Goal: Task Accomplishment & Management: Use online tool/utility

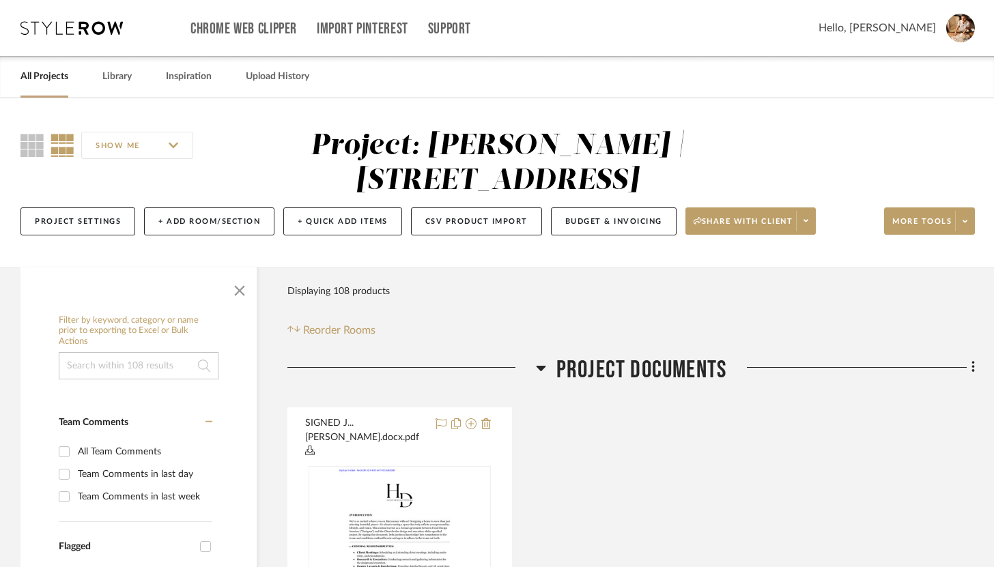
click at [53, 81] on link "All Projects" at bounding box center [44, 77] width 48 height 18
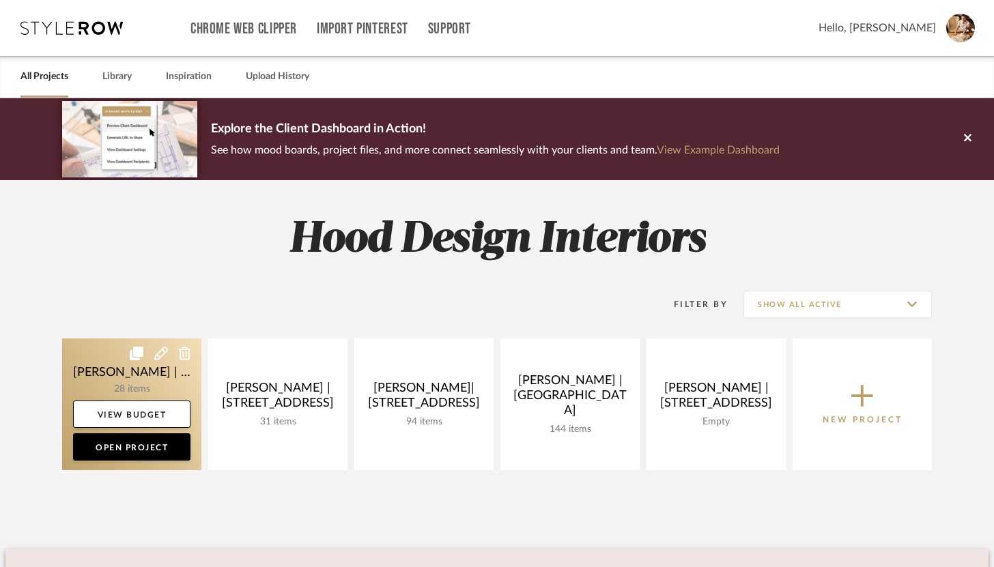
click at [153, 384] on link at bounding box center [131, 404] width 139 height 132
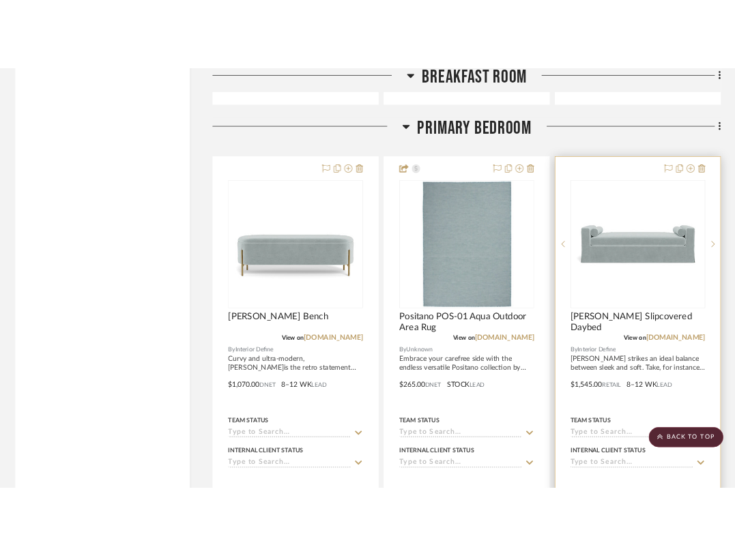
scroll to position [3724, 0]
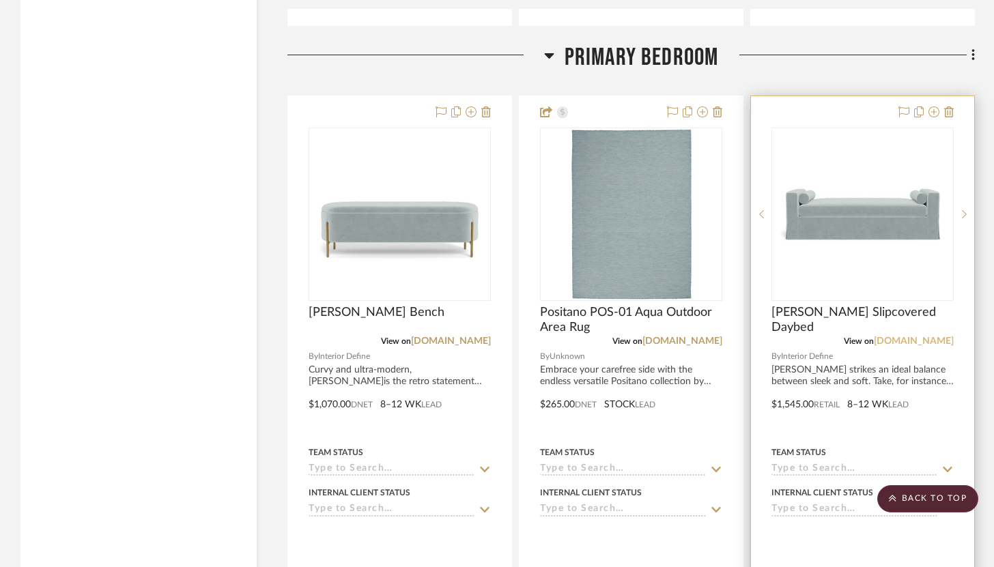
click at [939, 338] on link "[DOMAIN_NAME]" at bounding box center [913, 341] width 80 height 10
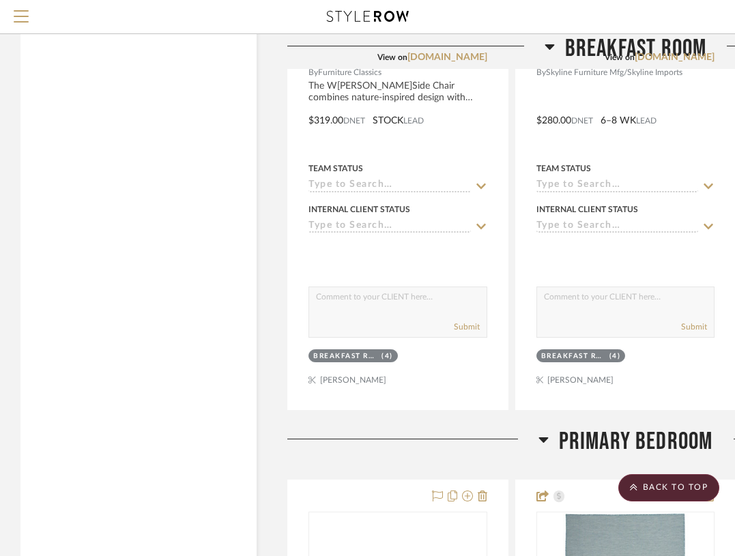
scroll to position [3058, 0]
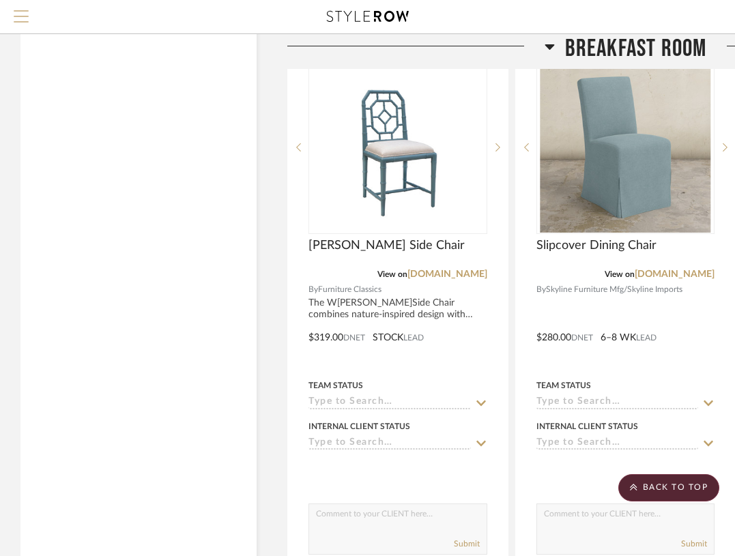
click at [14, 25] on span "Menu" at bounding box center [21, 20] width 15 height 20
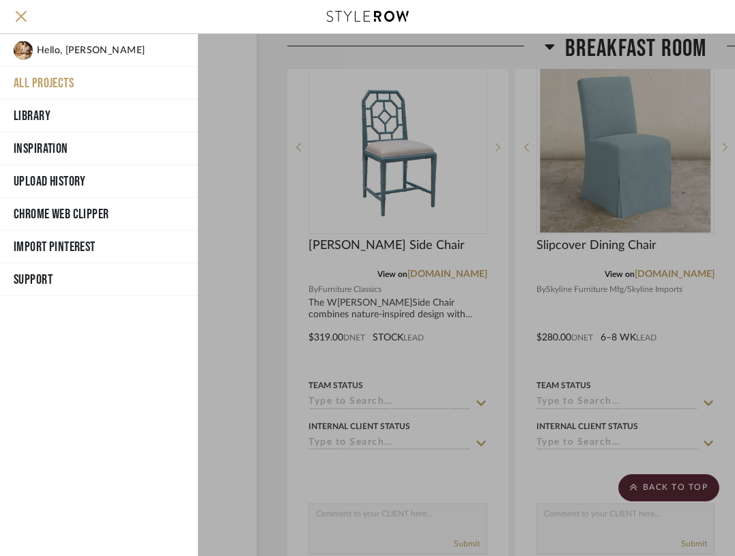
click at [44, 84] on button "All Projects" at bounding box center [99, 83] width 198 height 33
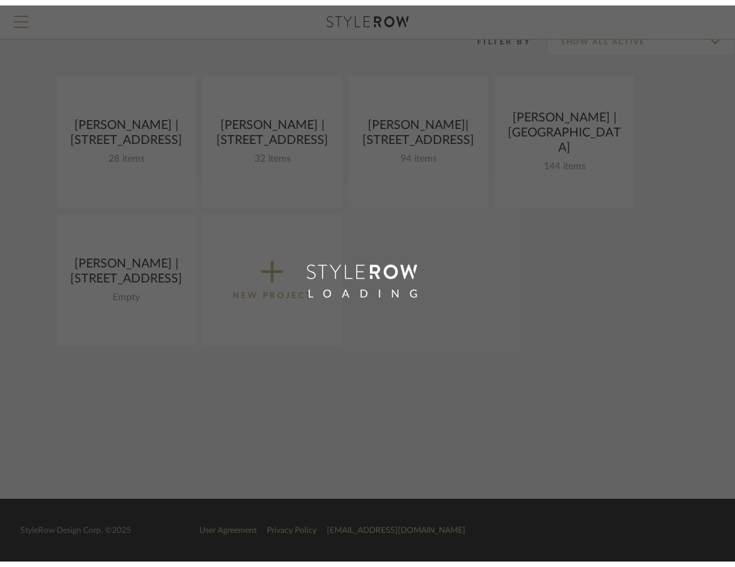
scroll to position [111, 0]
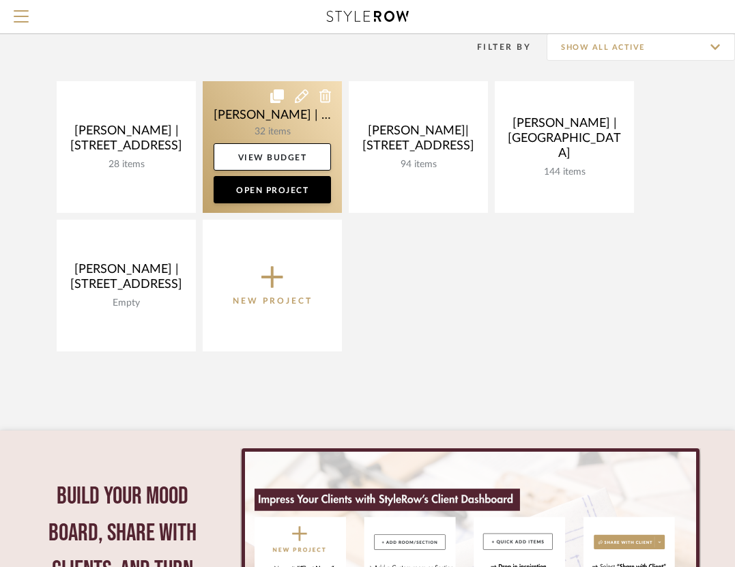
click at [288, 125] on link at bounding box center [272, 147] width 139 height 132
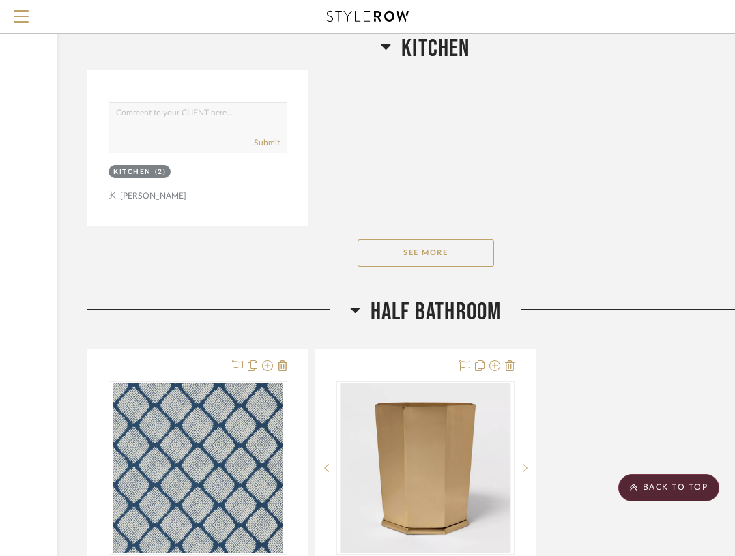
scroll to position [8540, 248]
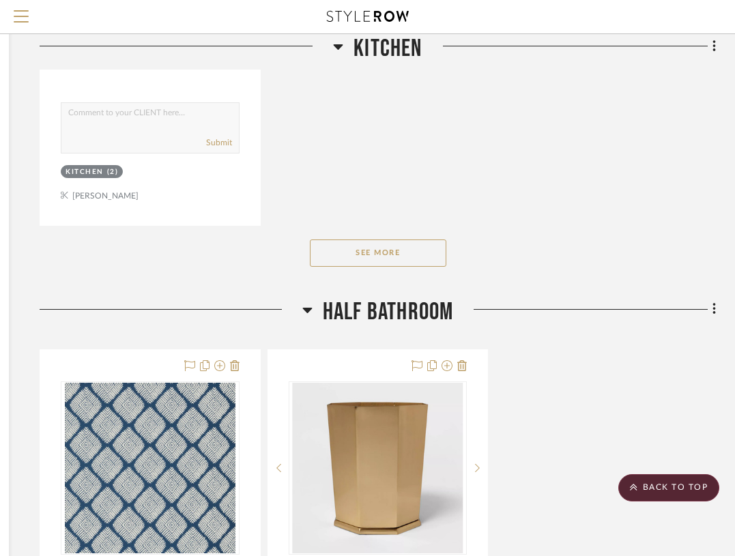
click at [712, 302] on icon at bounding box center [714, 309] width 4 height 15
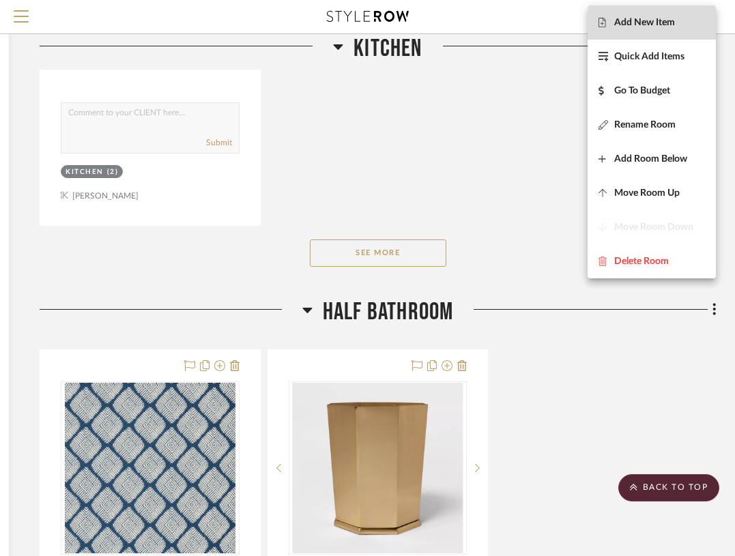
click at [646, 21] on span "Add New Item" at bounding box center [644, 22] width 61 height 12
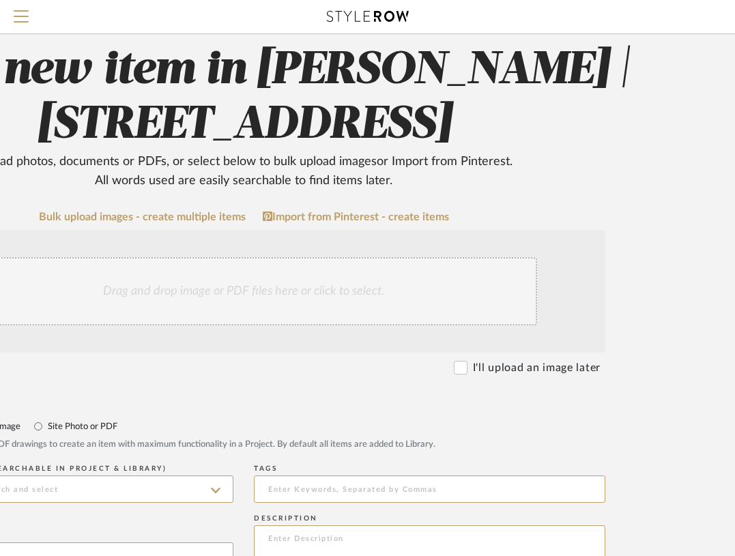
scroll to position [0, 248]
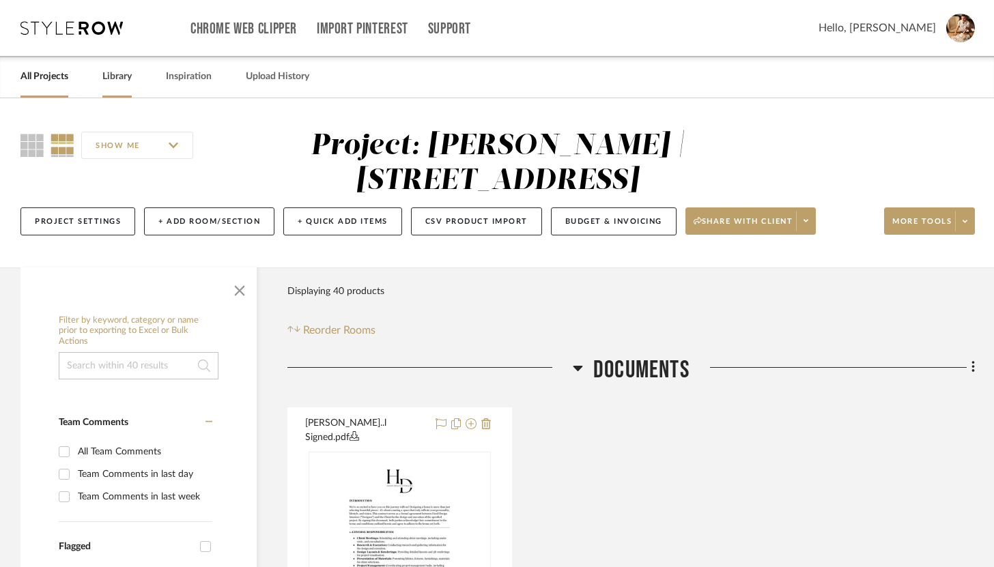
click at [131, 80] on link "Library" at bounding box center [116, 77] width 29 height 18
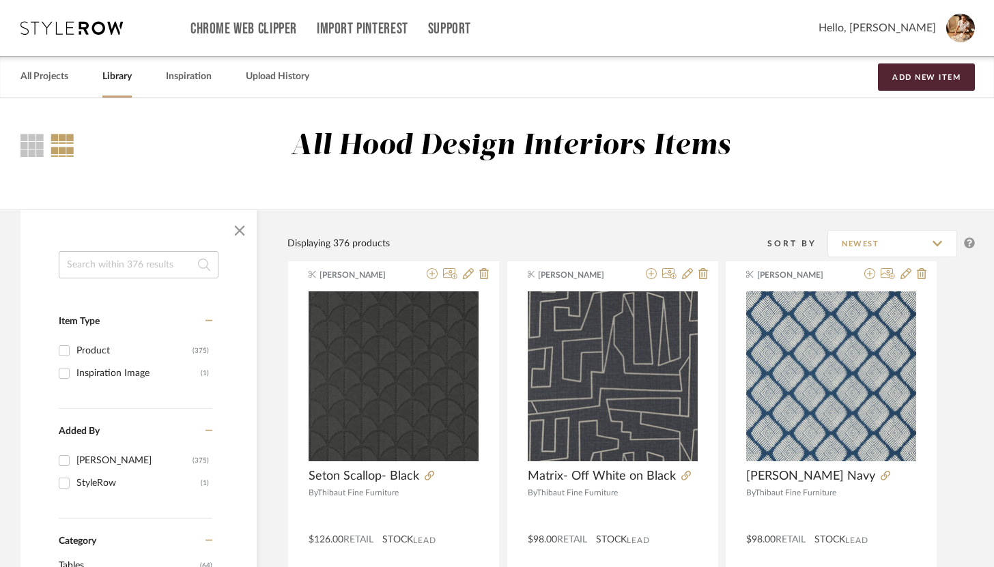
click at [150, 262] on input at bounding box center [139, 264] width 160 height 27
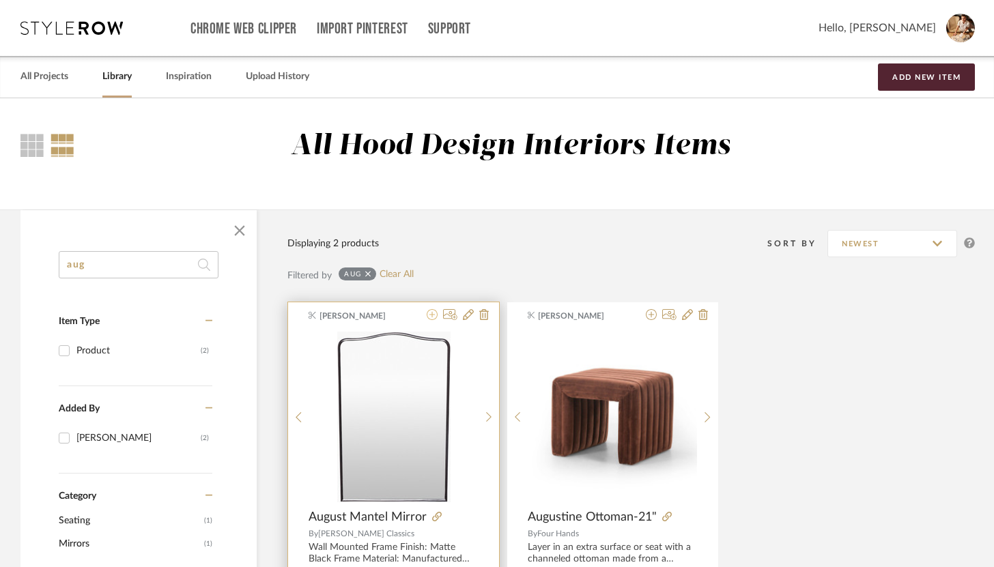
click at [430, 316] on icon at bounding box center [431, 314] width 11 height 11
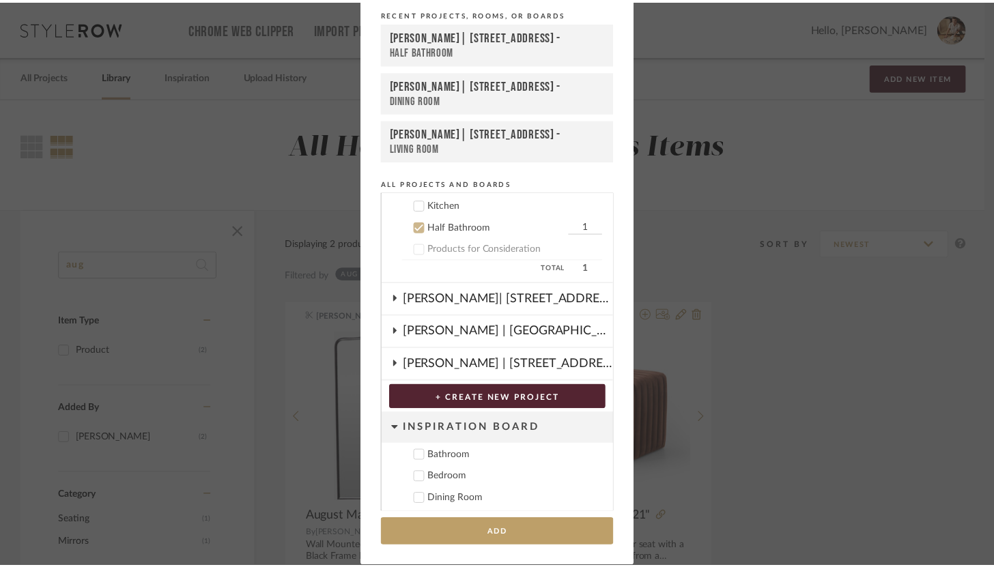
scroll to position [204, 0]
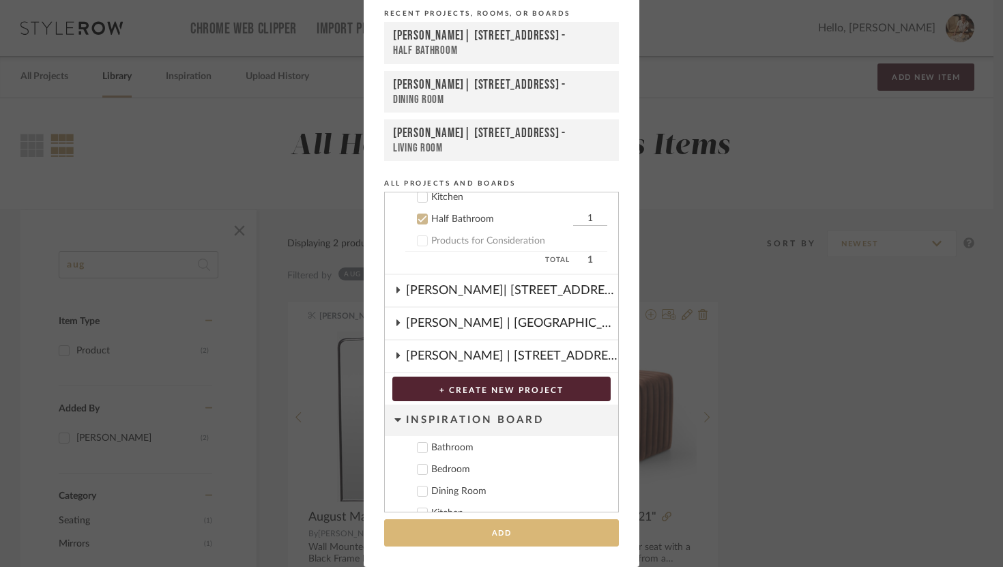
click at [519, 530] on button "Add" at bounding box center [501, 533] width 235 height 28
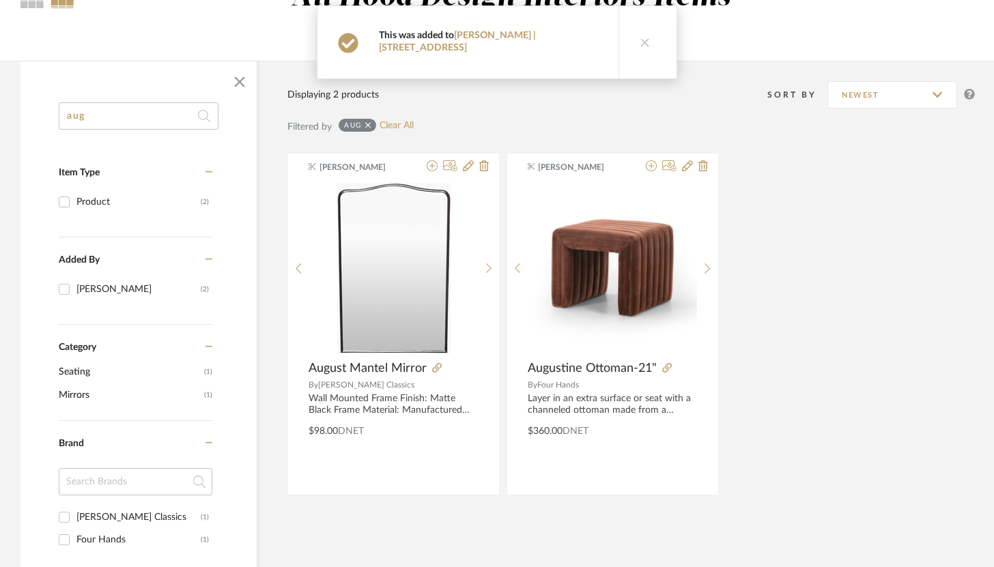
scroll to position [94, 0]
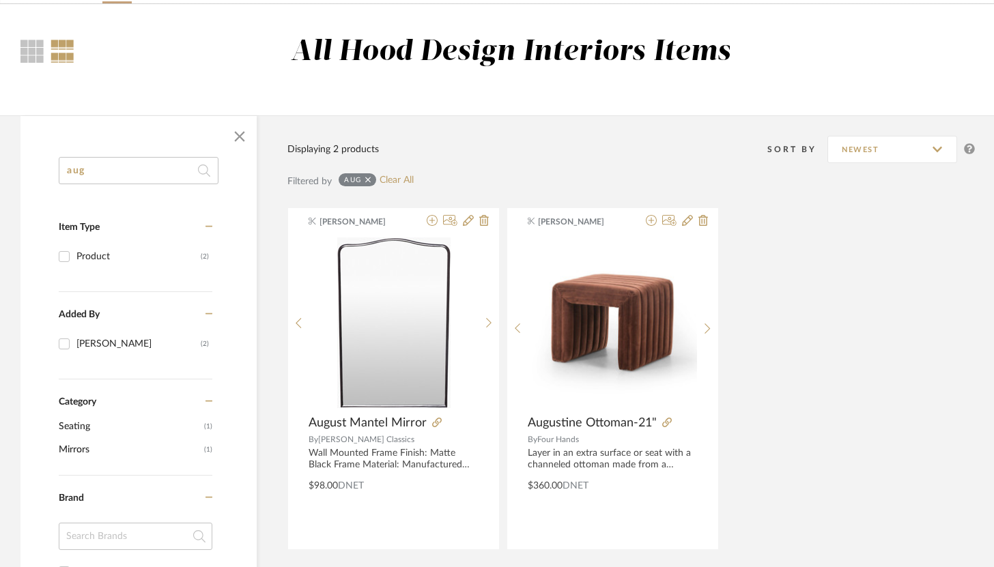
click at [141, 179] on input "aug" at bounding box center [139, 170] width 160 height 27
type input "a"
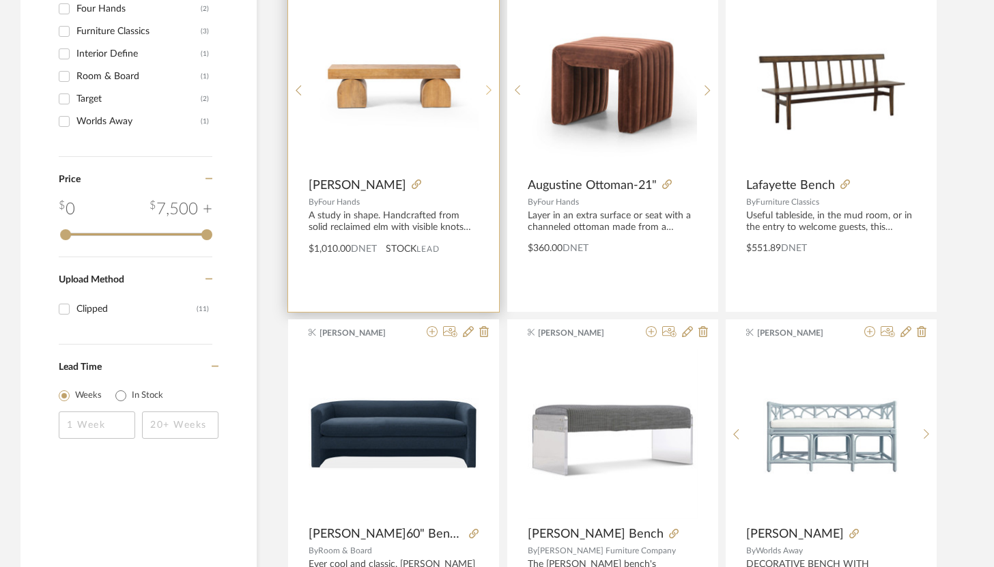
scroll to position [673, 0]
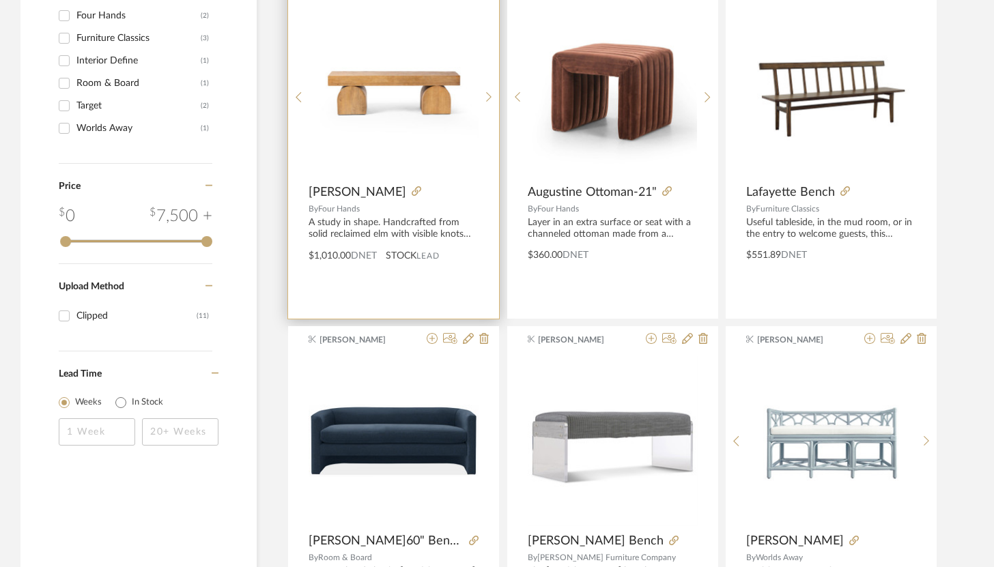
type input "bench"
